Goal: Information Seeking & Learning: Learn about a topic

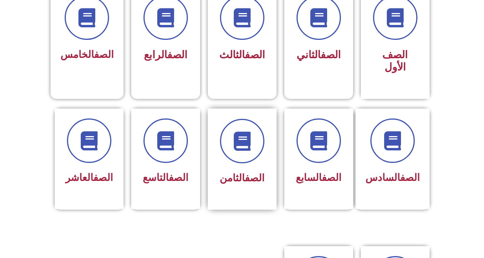
scroll to position [230, 0]
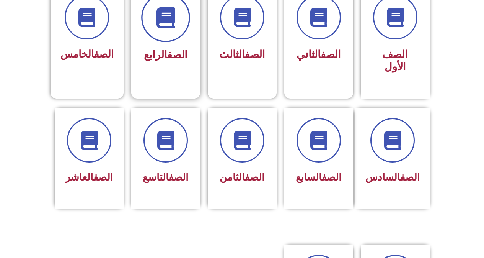
click at [170, 26] on icon at bounding box center [165, 17] width 21 height 21
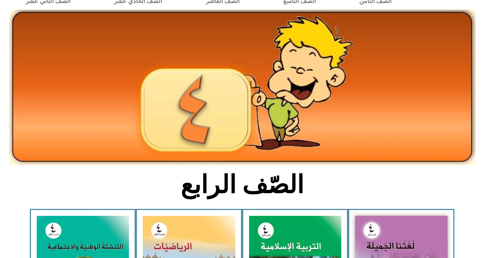
scroll to position [153, 0]
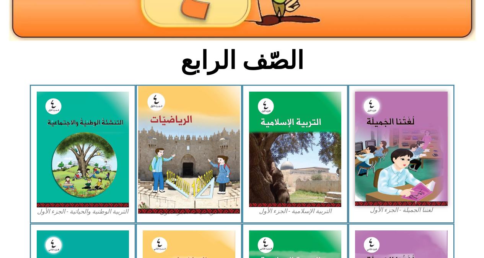
click at [184, 138] on img at bounding box center [189, 149] width 102 height 127
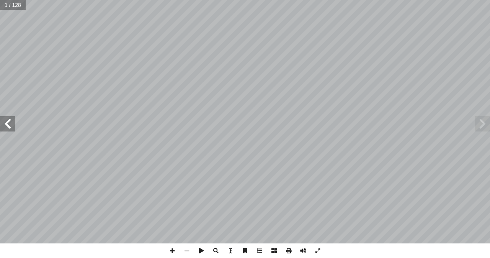
click at [11, 122] on span at bounding box center [7, 123] width 15 height 15
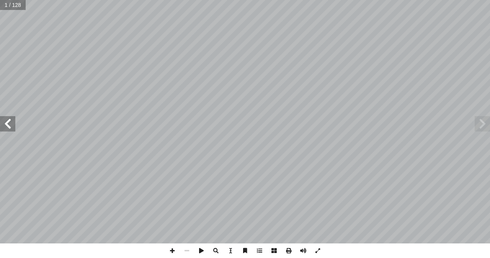
click at [11, 122] on span at bounding box center [7, 123] width 15 height 15
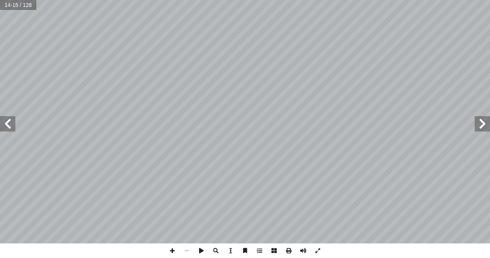
click at [11, 122] on span at bounding box center [7, 123] width 15 height 15
click at [169, 249] on span at bounding box center [172, 250] width 15 height 15
click at [173, 252] on span at bounding box center [172, 250] width 15 height 15
click at [291, 245] on div "1 ٤ لمنازل: � ) على لوحة 1 + 999999 لحسابية ( � لعملية � ُ ل ِّ ث َ م أ � ٣ الو…" at bounding box center [245, 129] width 490 height 258
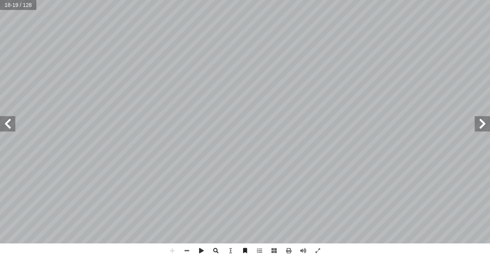
click at [209, 70] on html "الصفحة الرئيسية الصف الأول الصف الثاني الصف الثالث الصف الرابع الصف الخامس الصف…" at bounding box center [245, 35] width 490 height 70
